Goal: Task Accomplishment & Management: Manage account settings

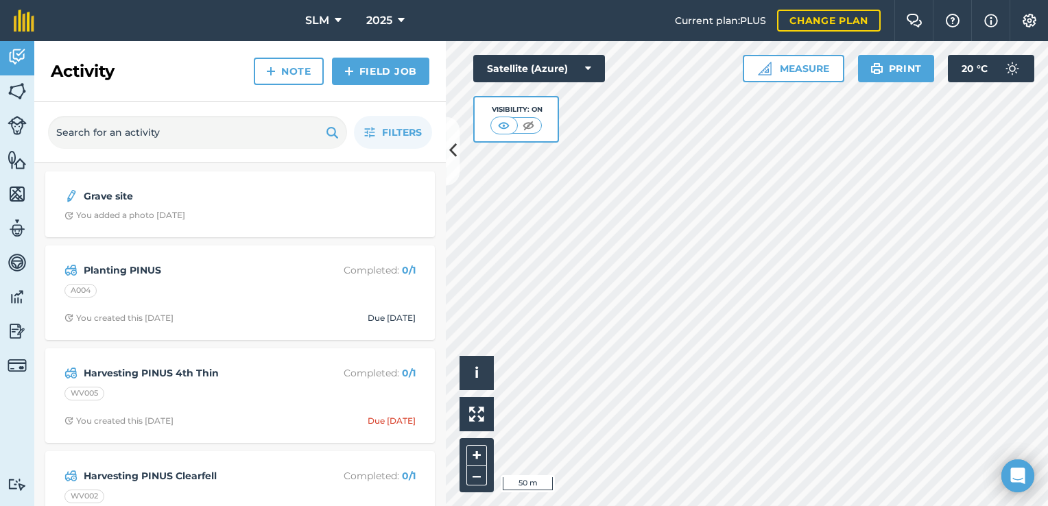
click at [828, 60] on div "Hello i © 2025 TomTom, Microsoft 50 m + – Satellite (Azure) Visibility: On Meas…" at bounding box center [747, 273] width 602 height 465
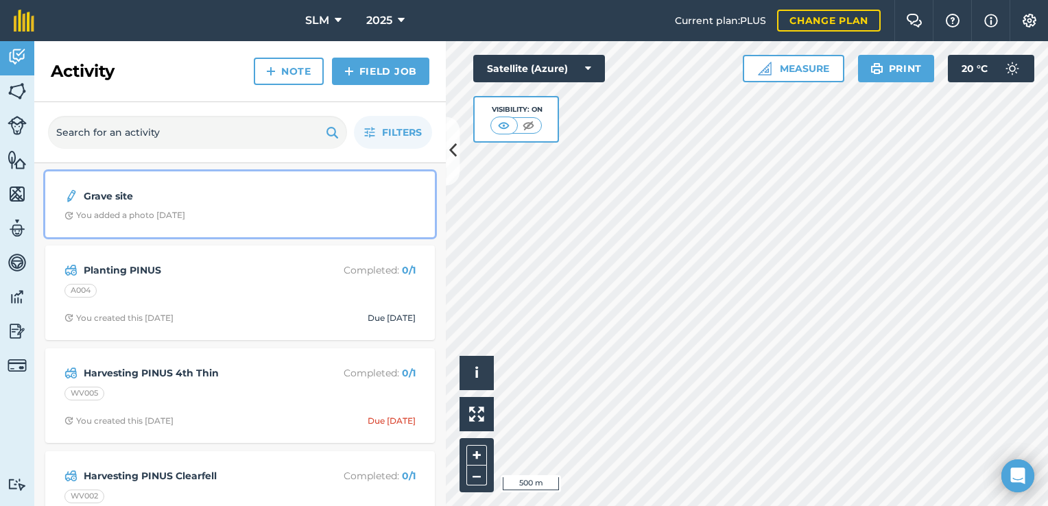
click at [177, 224] on div "Grave site You added a photo [DATE]" at bounding box center [239, 204] width 373 height 49
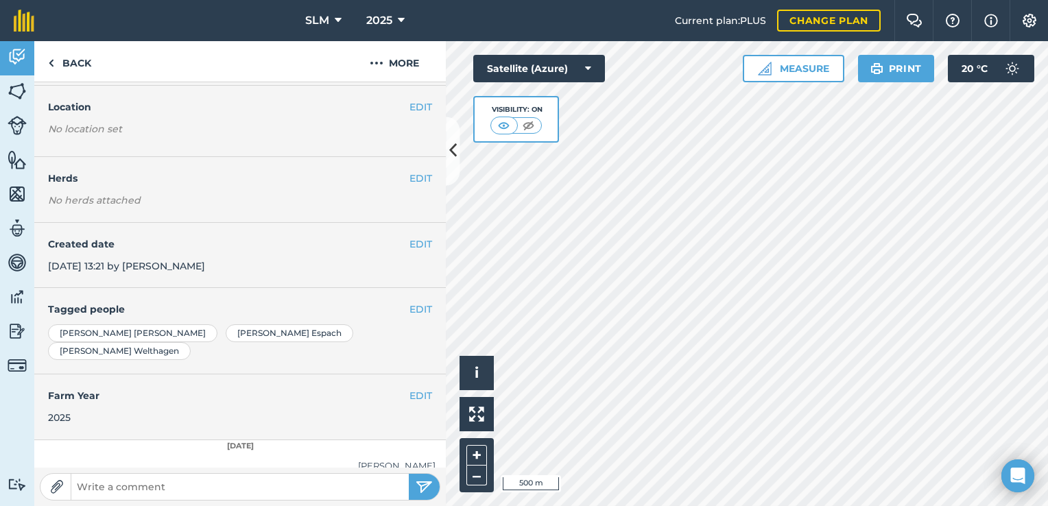
scroll to position [67, 0]
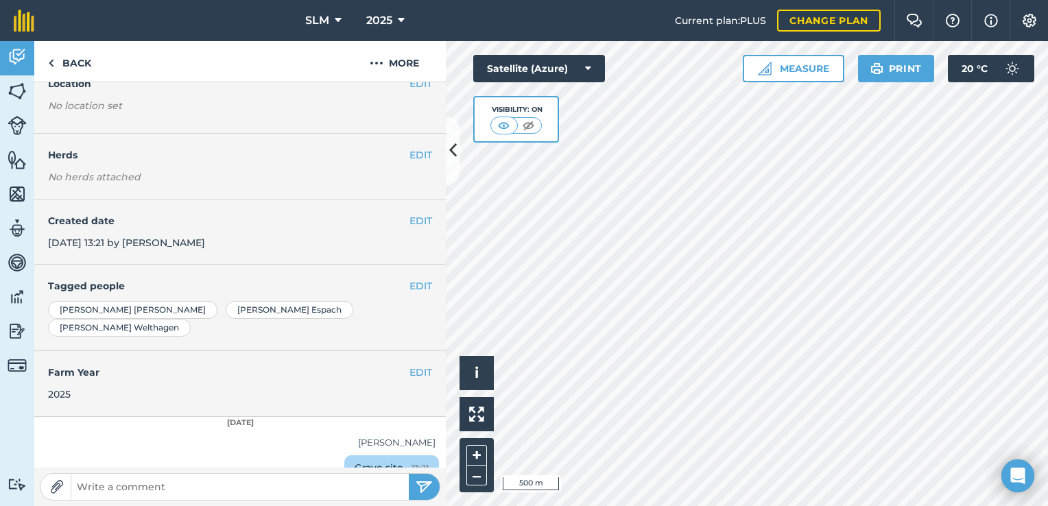
click at [365, 455] on div "Grave site 13:21" at bounding box center [391, 468] width 95 height 26
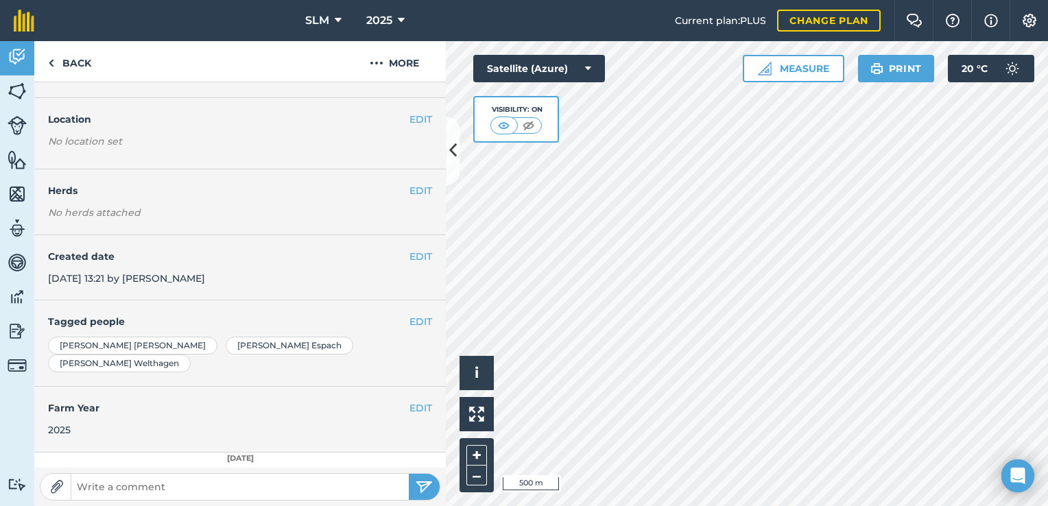
scroll to position [0, 0]
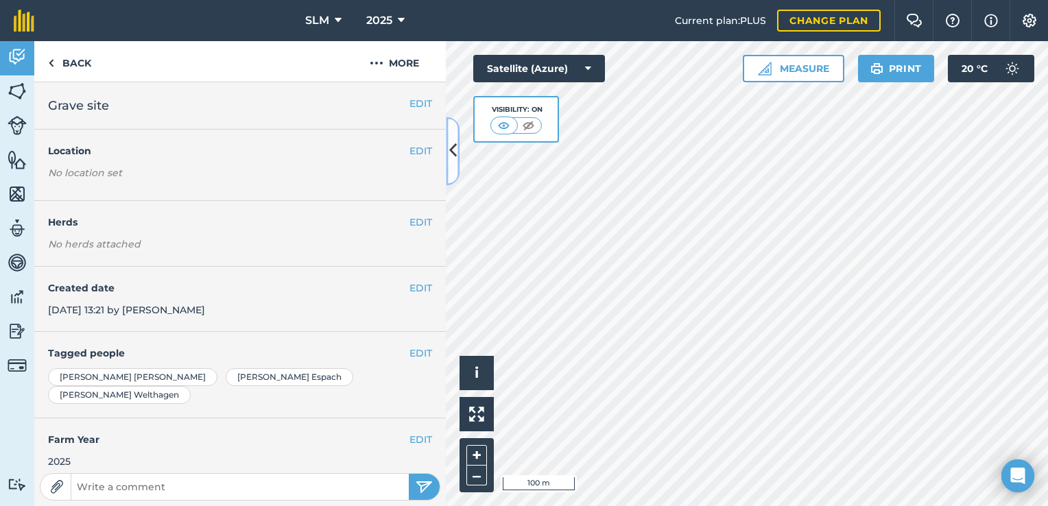
click at [455, 152] on icon at bounding box center [453, 151] width 8 height 24
